Goal: Information Seeking & Learning: Learn about a topic

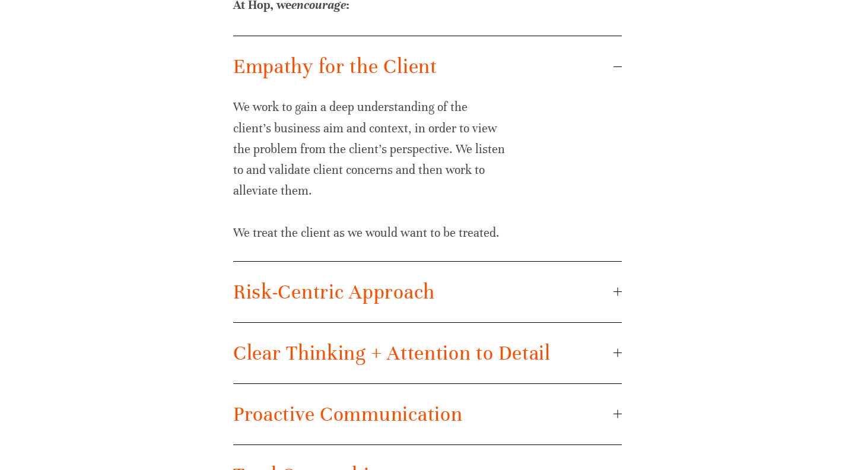
scroll to position [1600, 0]
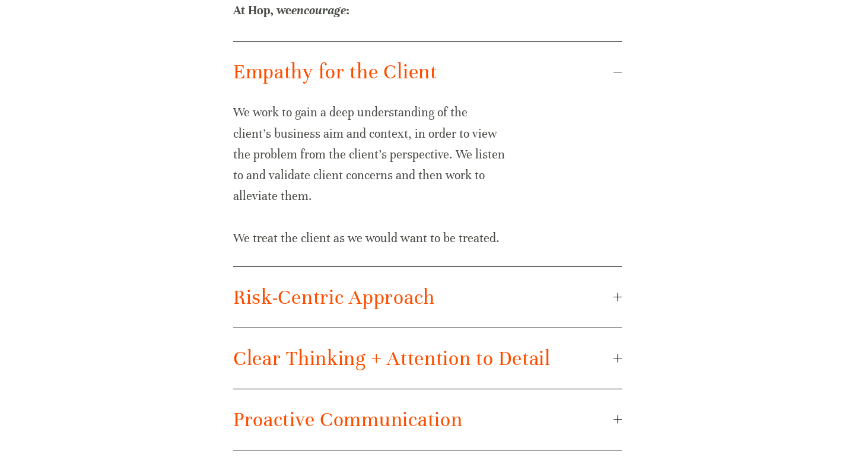
click at [462, 289] on span "Risk-Centric Approach" at bounding box center [423, 297] width 380 height 25
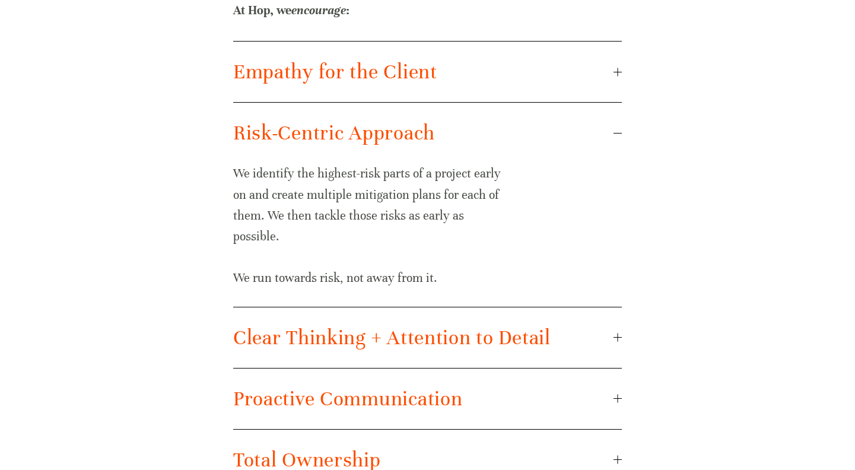
click at [467, 338] on span "Clear Thinking + Attention to Detail" at bounding box center [423, 337] width 380 height 25
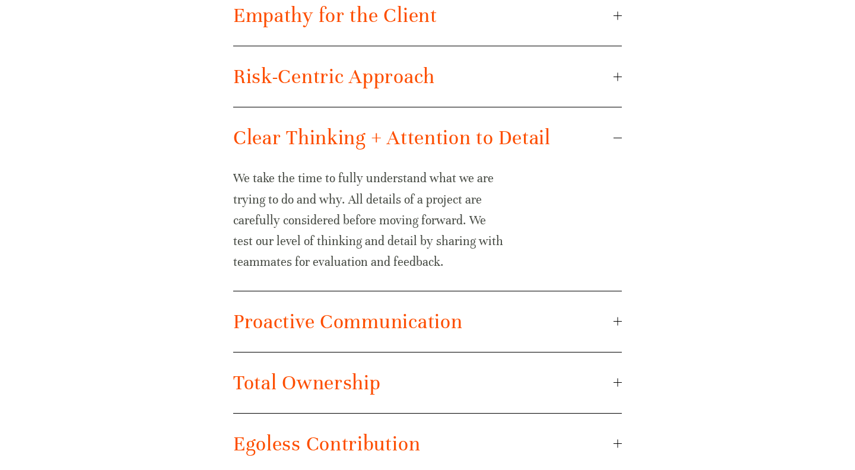
scroll to position [1661, 0]
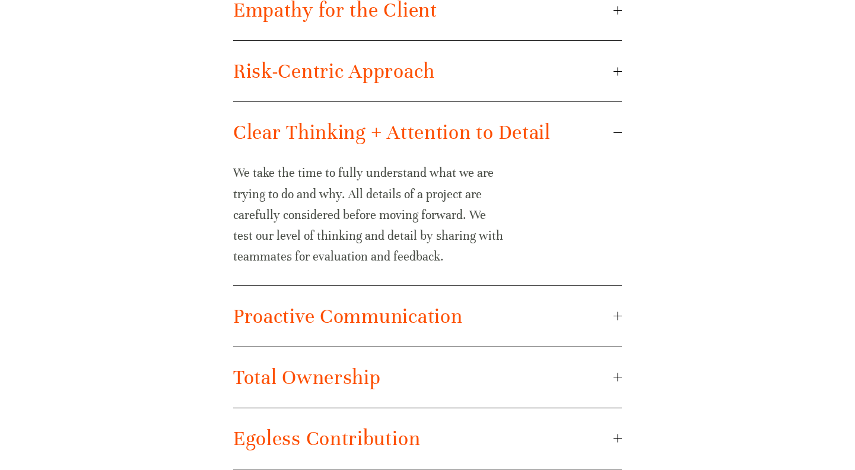
click at [476, 328] on button "Proactive Communication" at bounding box center [427, 316] width 389 height 61
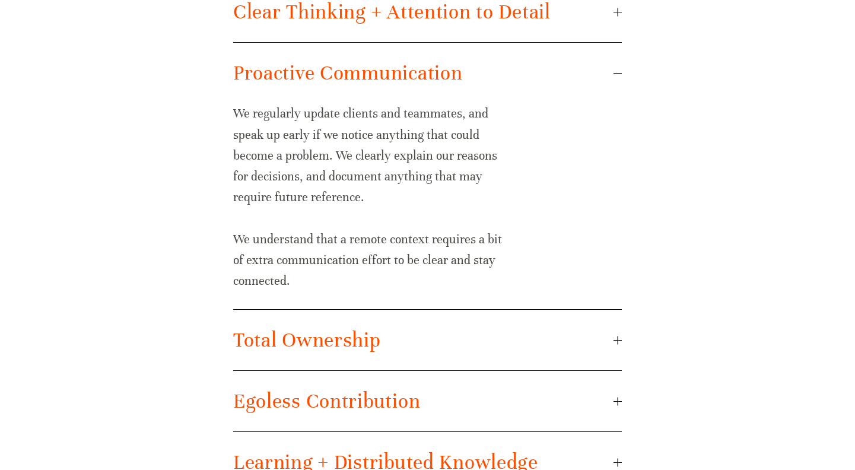
scroll to position [1785, 0]
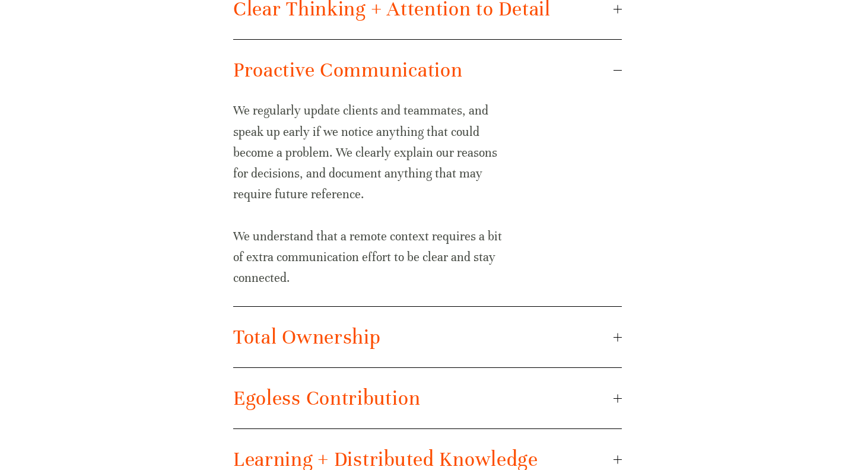
click at [467, 328] on span "Total Ownership" at bounding box center [423, 337] width 380 height 25
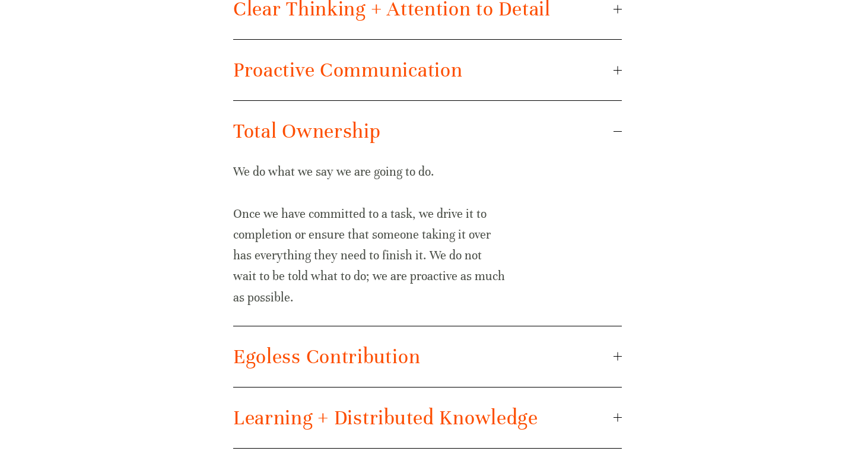
click at [471, 348] on span "Egoless Contribution" at bounding box center [423, 356] width 380 height 25
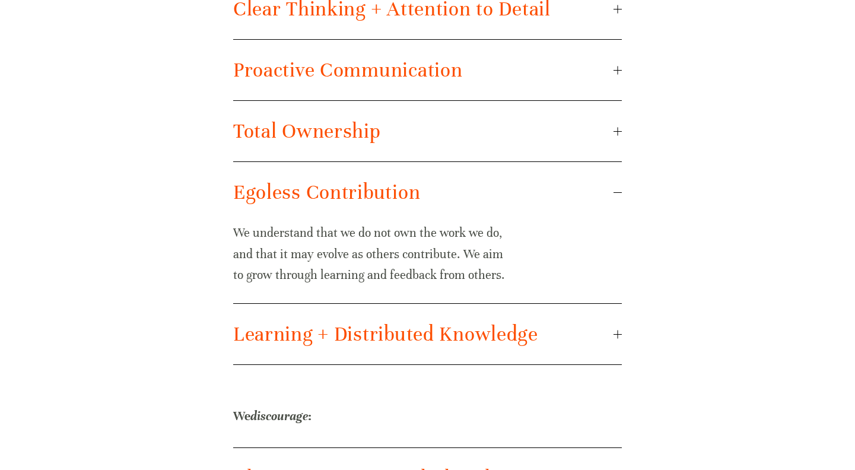
click at [465, 354] on button "Learning + Distributed Knowledge" at bounding box center [427, 334] width 389 height 61
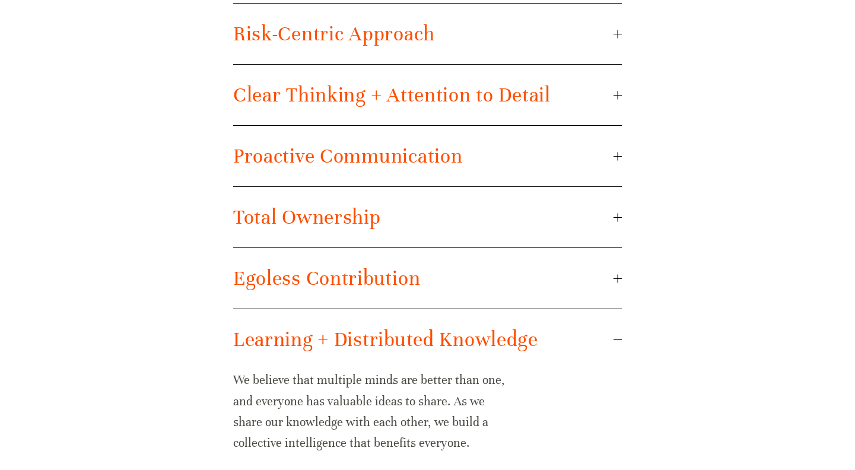
scroll to position [1694, 0]
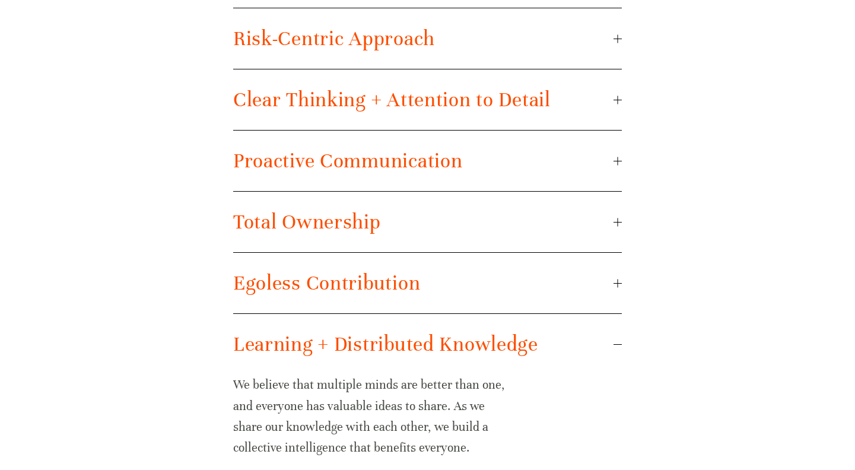
click at [292, 36] on span "Risk-Centric Approach" at bounding box center [423, 38] width 380 height 25
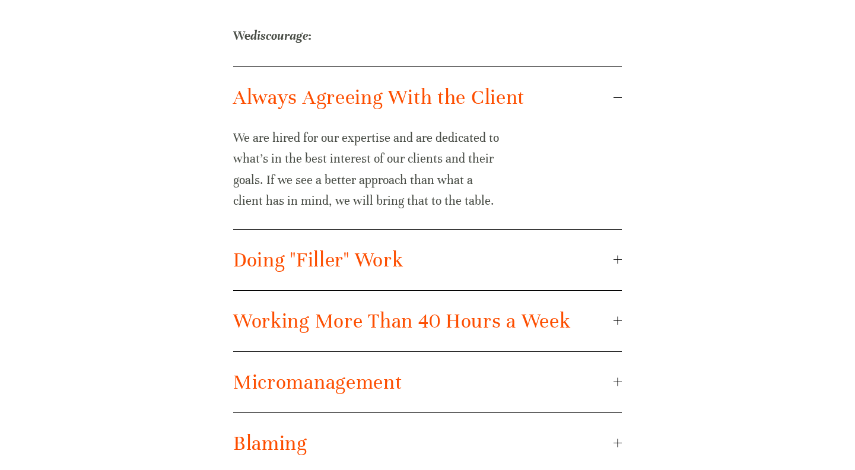
scroll to position [2219, 0]
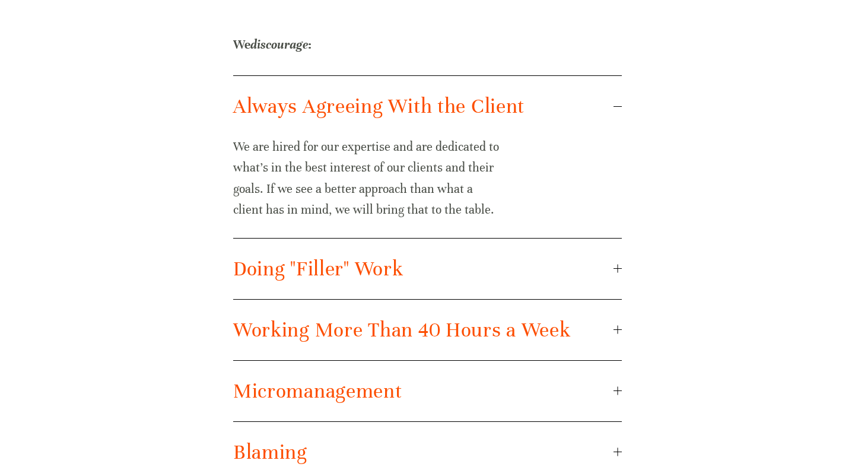
click at [349, 252] on button "Doing "Filler" Work" at bounding box center [427, 269] width 389 height 61
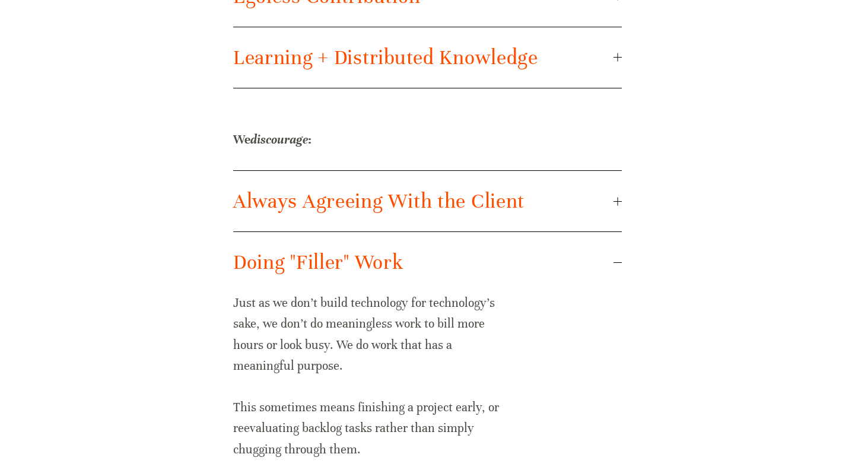
scroll to position [2124, 0]
click at [363, 252] on span "Doing "Filler" Work" at bounding box center [423, 262] width 380 height 25
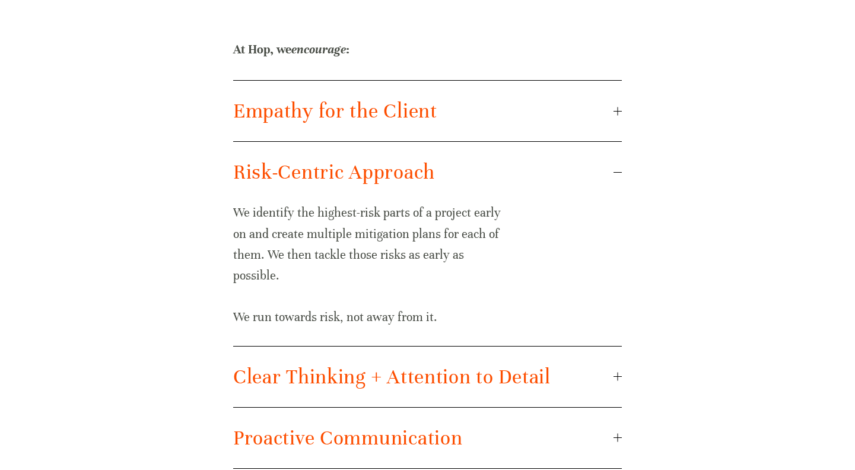
scroll to position [1554, 0]
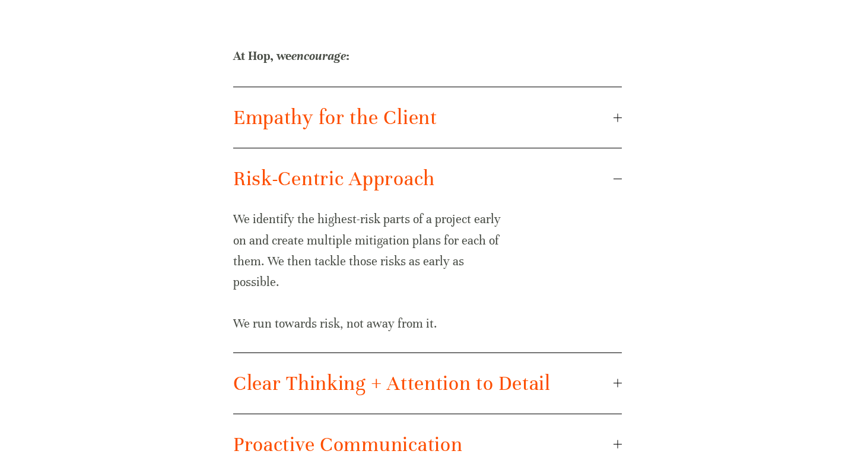
click at [360, 177] on span "Risk-Centric Approach" at bounding box center [423, 178] width 380 height 25
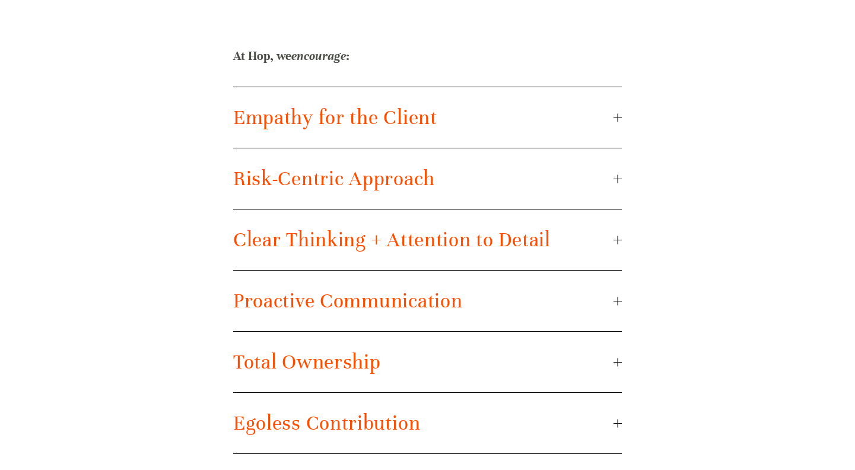
click at [362, 179] on span "Risk-Centric Approach" at bounding box center [423, 178] width 380 height 25
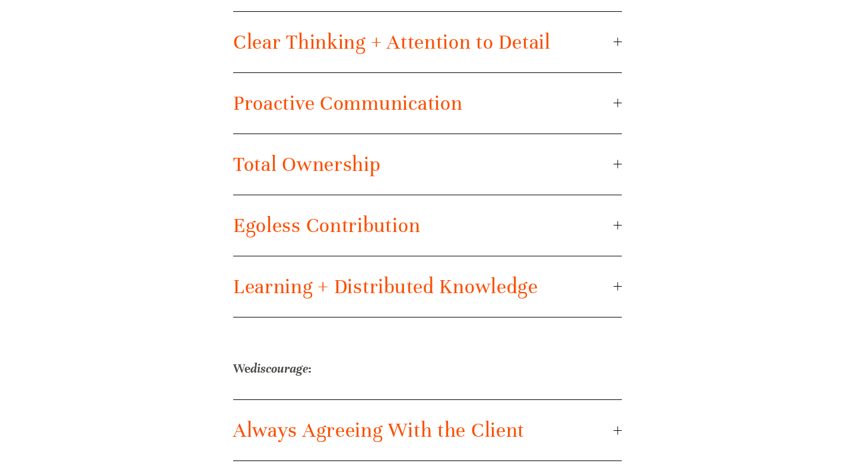
scroll to position [1894, 0]
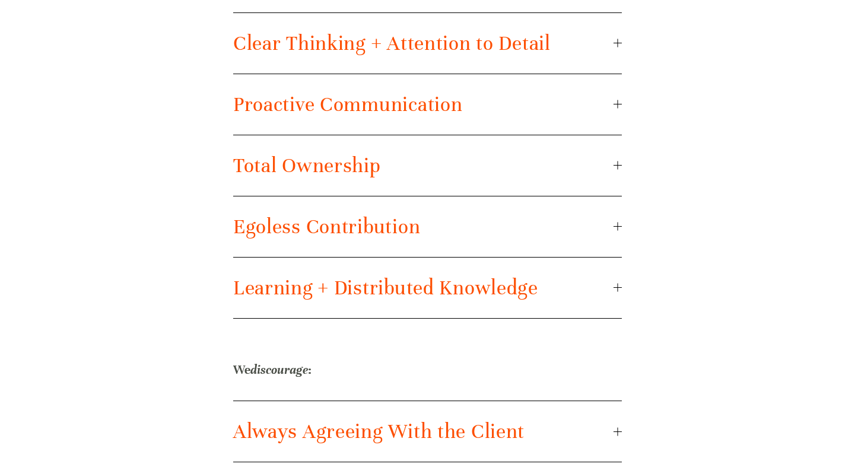
click at [283, 235] on span "Egoless Contribution" at bounding box center [423, 226] width 380 height 25
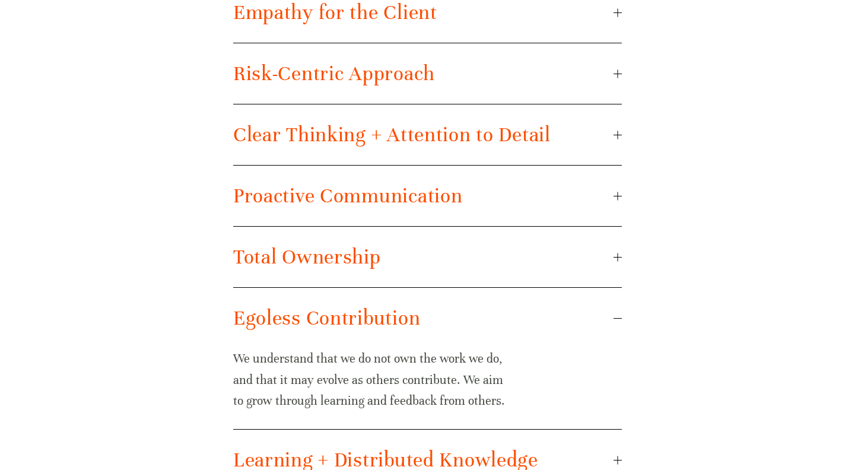
scroll to position [1656, 0]
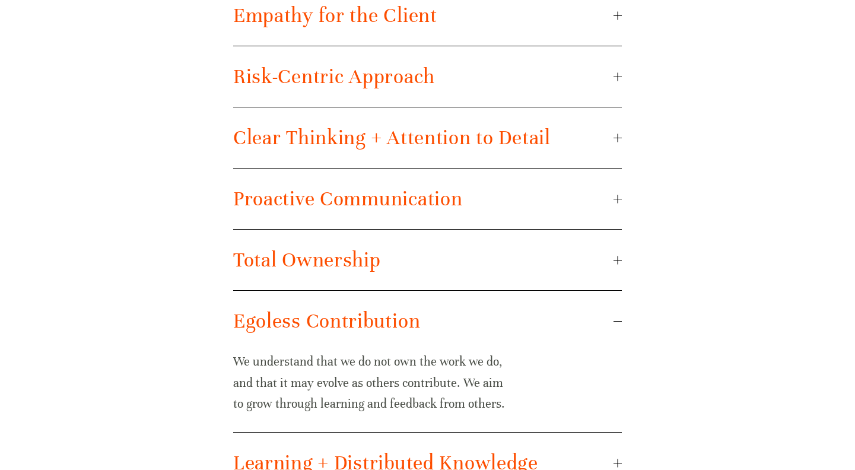
click at [365, 68] on span "Risk-Centric Approach" at bounding box center [423, 76] width 380 height 25
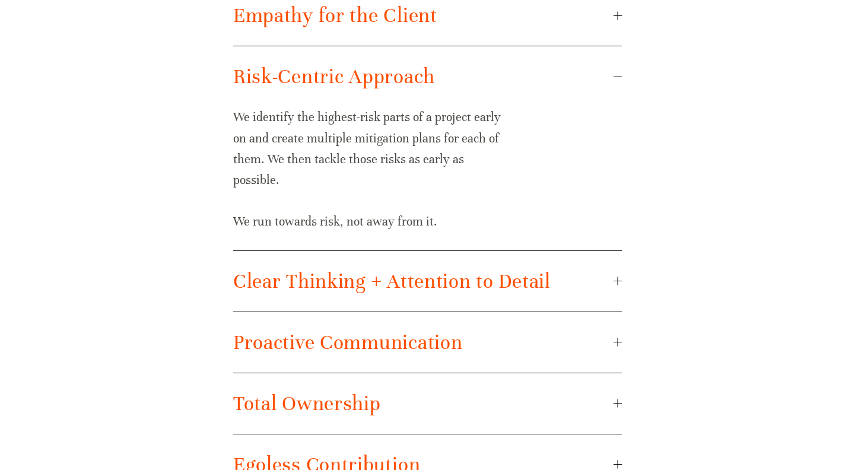
click at [376, 21] on span "Empathy for the Client" at bounding box center [423, 15] width 380 height 25
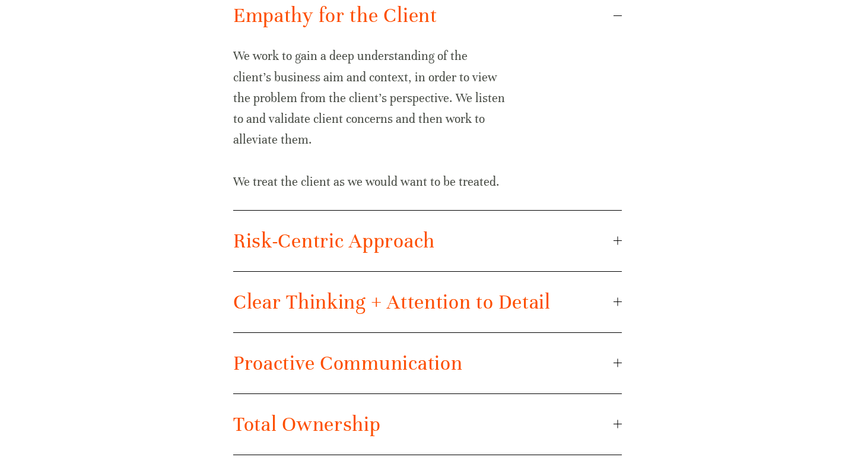
click at [368, 18] on span "Empathy for the Client" at bounding box center [423, 15] width 380 height 25
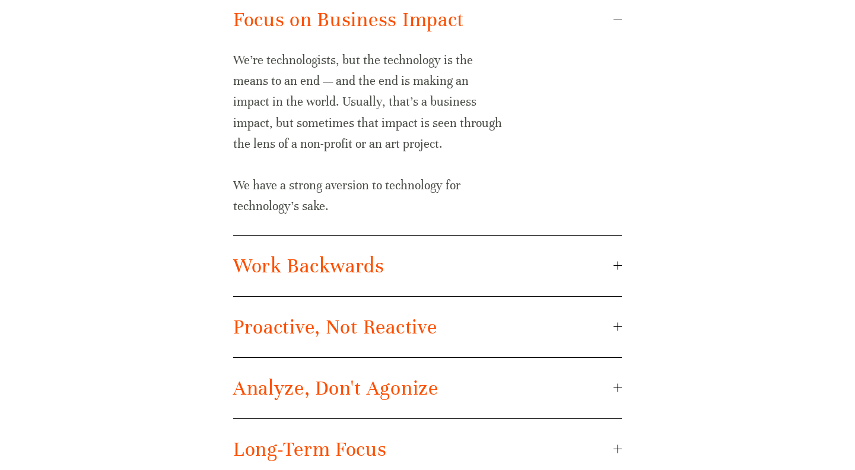
scroll to position [777, 0]
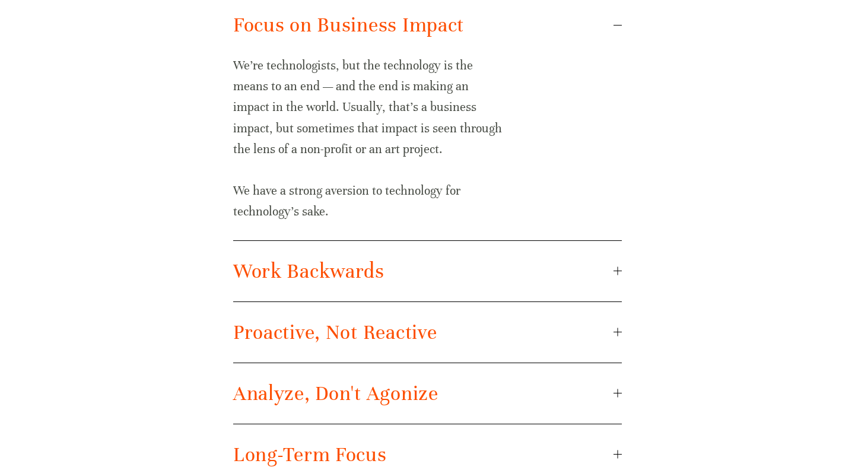
click at [396, 278] on span "Work Backwards" at bounding box center [423, 271] width 380 height 25
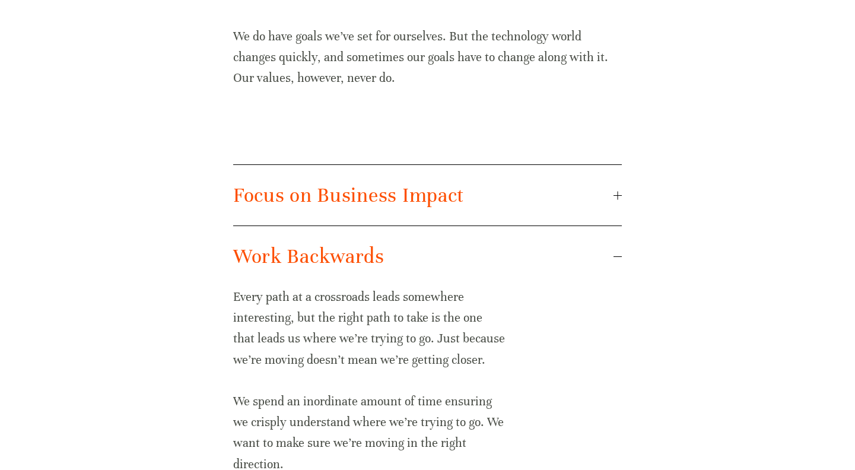
scroll to position [593, 0]
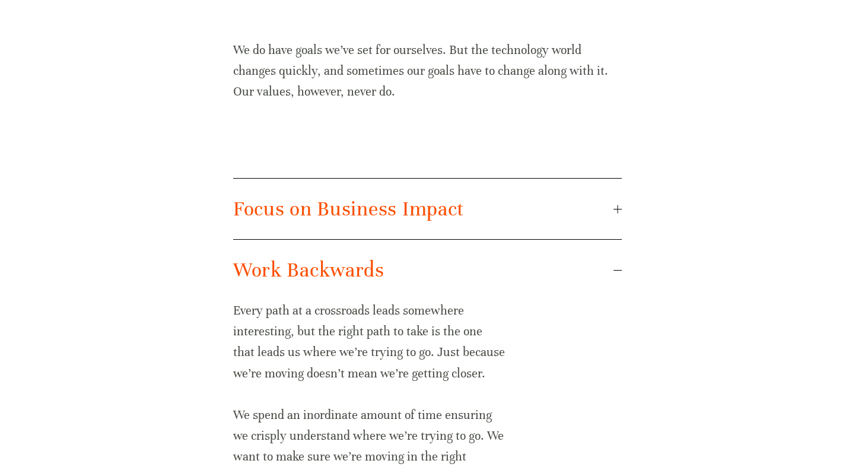
click at [411, 268] on span "Work Backwards" at bounding box center [423, 270] width 380 height 25
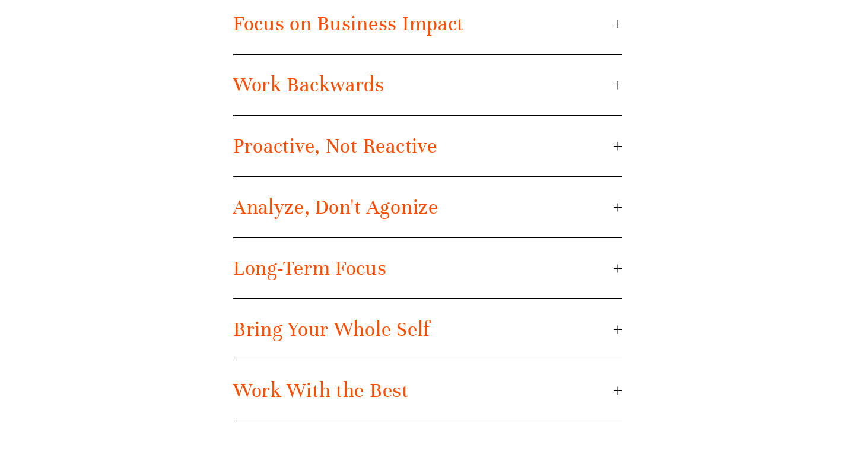
scroll to position [776, 0]
